Goal: Leave review/rating: Leave review/rating

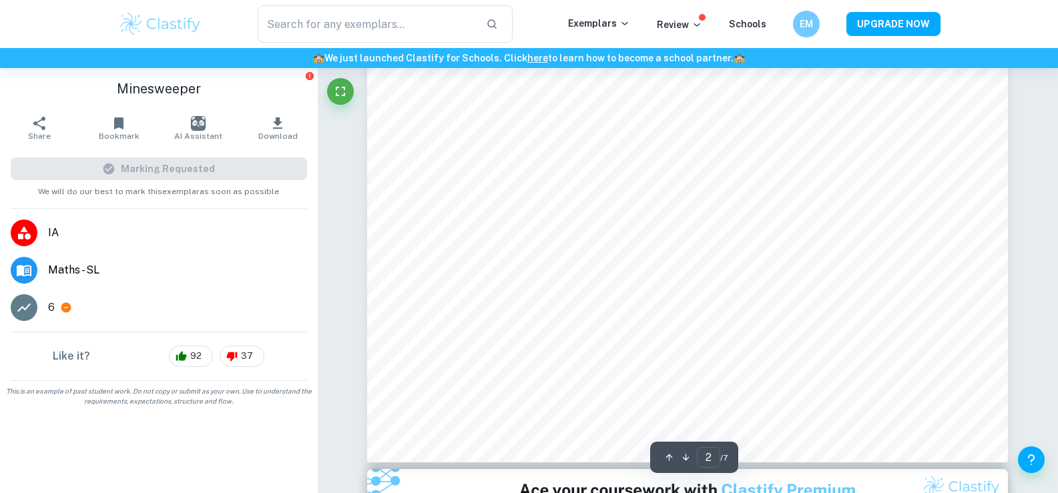
scroll to position [1669, 0]
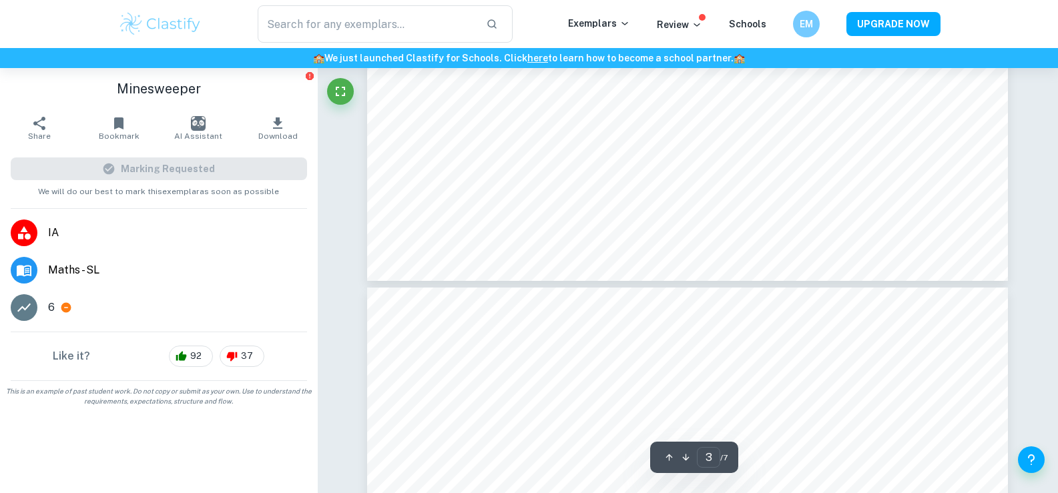
type input "4"
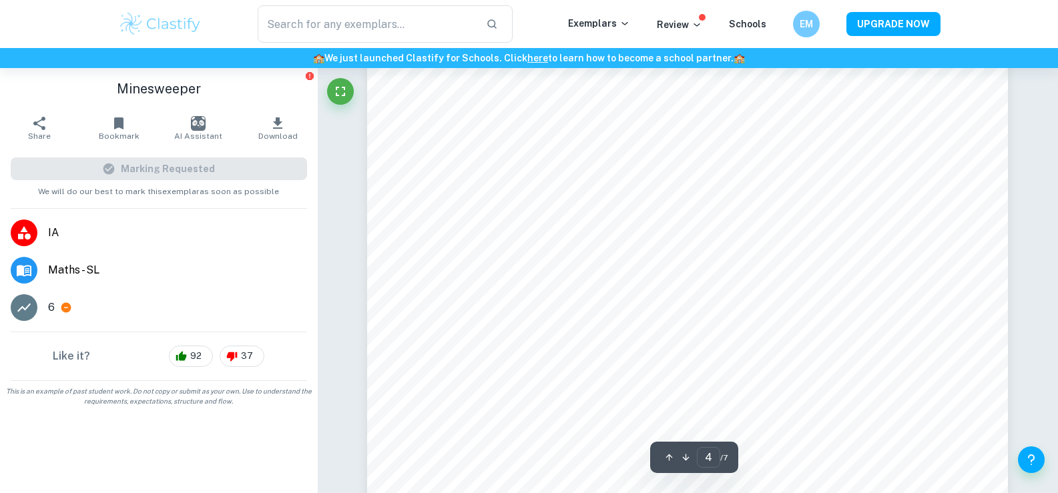
scroll to position [3138, 0]
